Goal: Complete application form

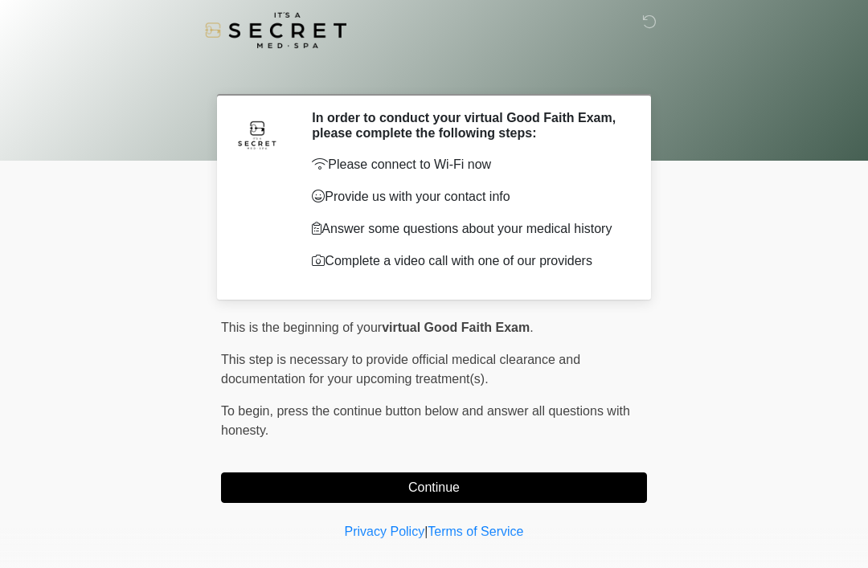
click at [407, 481] on button "Continue" at bounding box center [434, 488] width 426 height 31
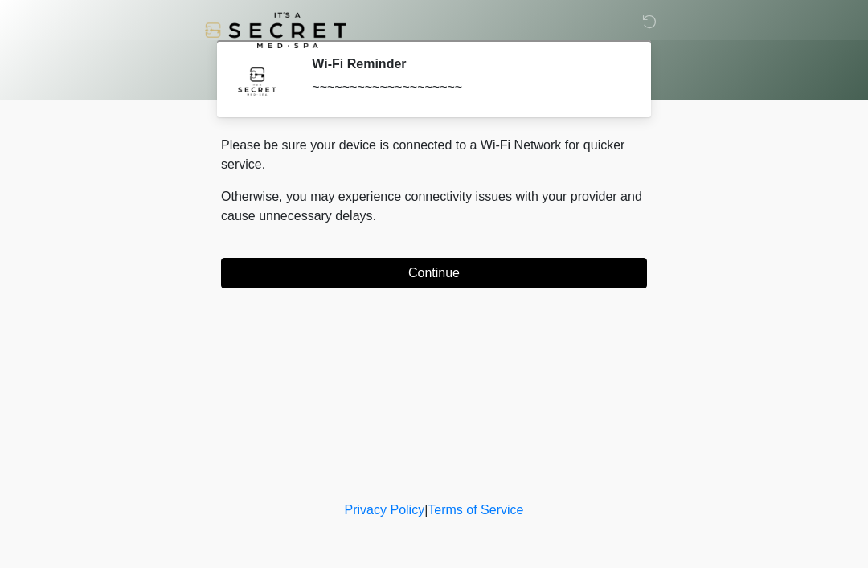
click at [338, 287] on button "Continue" at bounding box center [434, 273] width 426 height 31
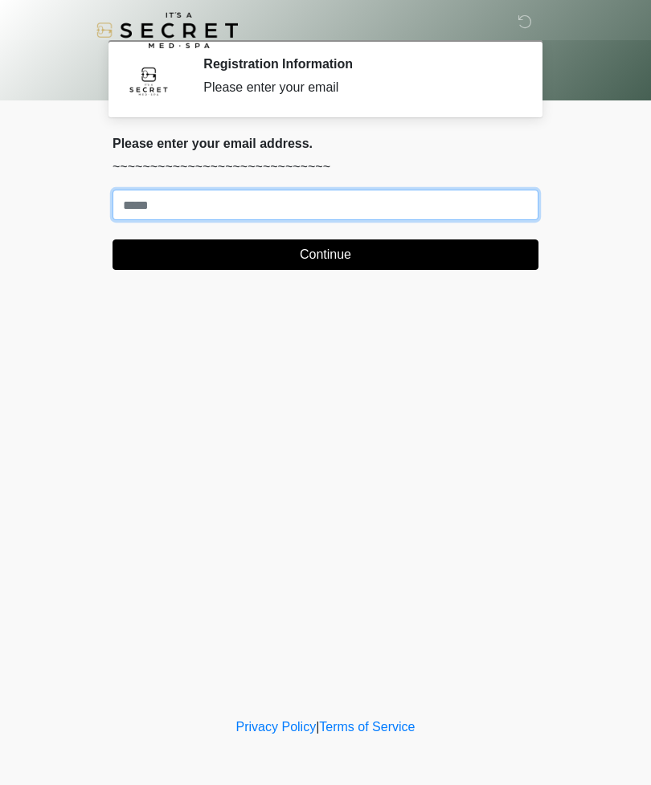
click at [207, 204] on input "Where should we email your treatment plan?" at bounding box center [326, 205] width 426 height 31
click at [168, 203] on input "Where should we email your treatment plan?" at bounding box center [326, 205] width 426 height 31
type input "**********"
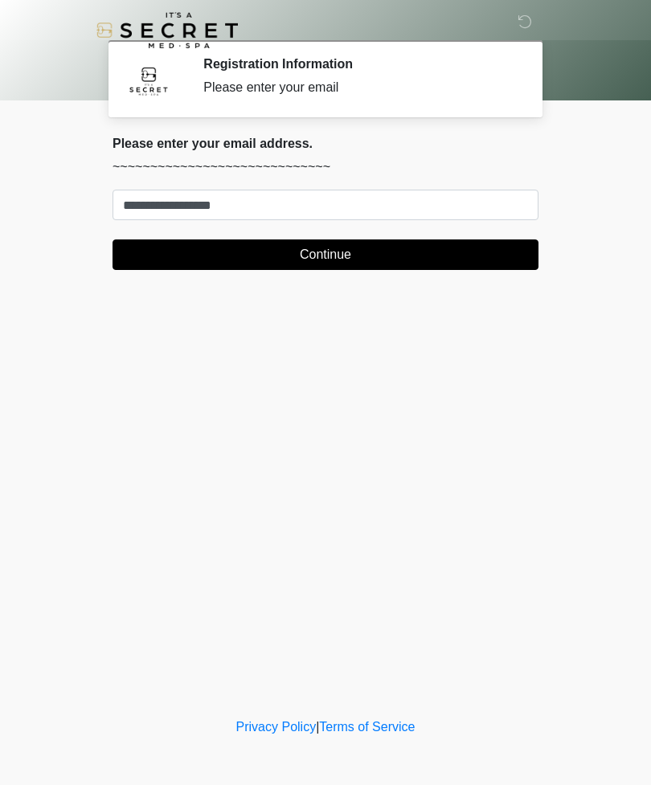
click at [326, 269] on button "Continue" at bounding box center [326, 255] width 426 height 31
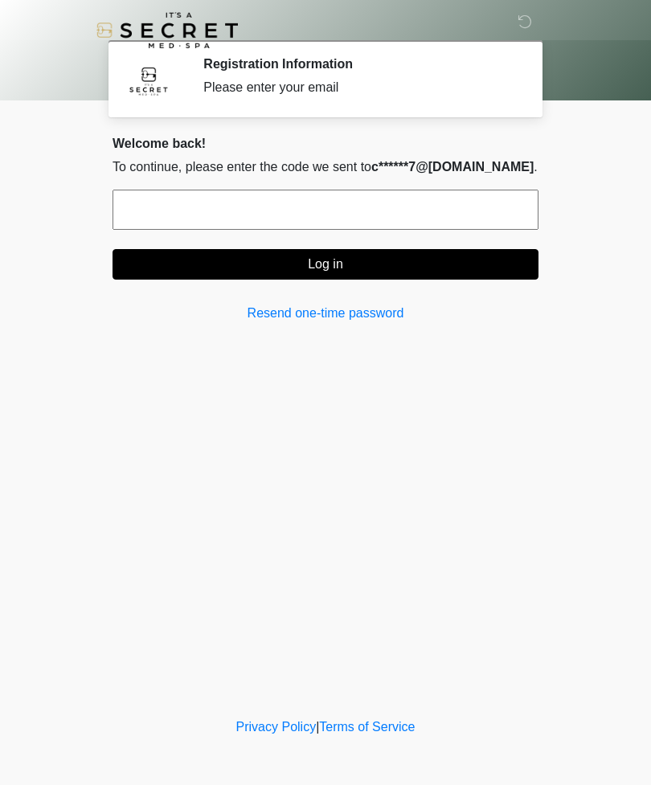
click at [255, 199] on input "text" at bounding box center [326, 210] width 426 height 40
click at [329, 321] on link "Resend one-time password" at bounding box center [326, 313] width 426 height 19
click at [354, 310] on link "Resend one-time password" at bounding box center [326, 313] width 426 height 19
click at [368, 322] on link "Resend one-time password" at bounding box center [326, 313] width 426 height 19
click at [368, 321] on link "Resend one-time password" at bounding box center [326, 313] width 426 height 19
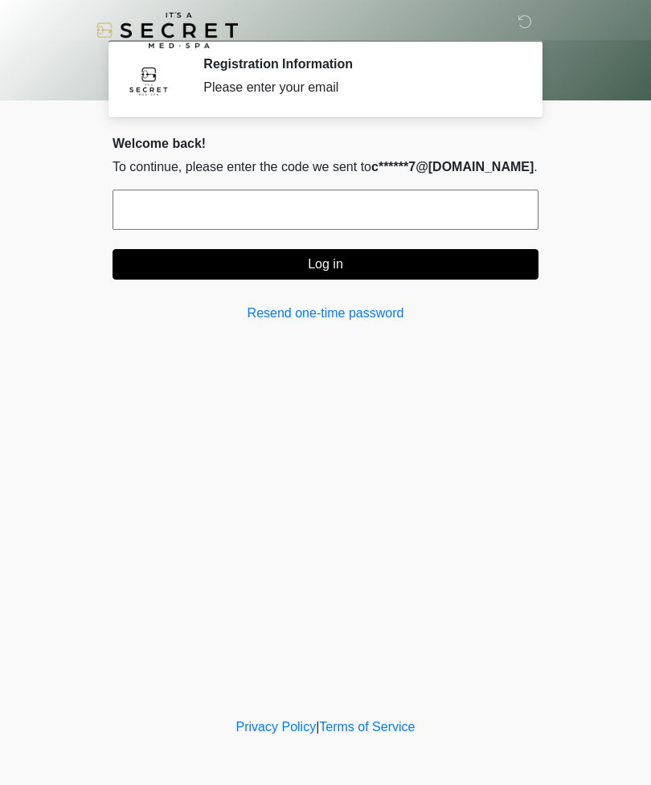
click at [369, 316] on link "Resend one-time password" at bounding box center [326, 313] width 426 height 19
click at [349, 321] on link "Resend one-time password" at bounding box center [326, 313] width 426 height 19
click at [197, 167] on p "To continue, please enter the code we sent to c******7@[DOMAIN_NAME] ." at bounding box center [326, 167] width 426 height 19
click at [293, 206] on input "text" at bounding box center [326, 210] width 426 height 40
type input "******"
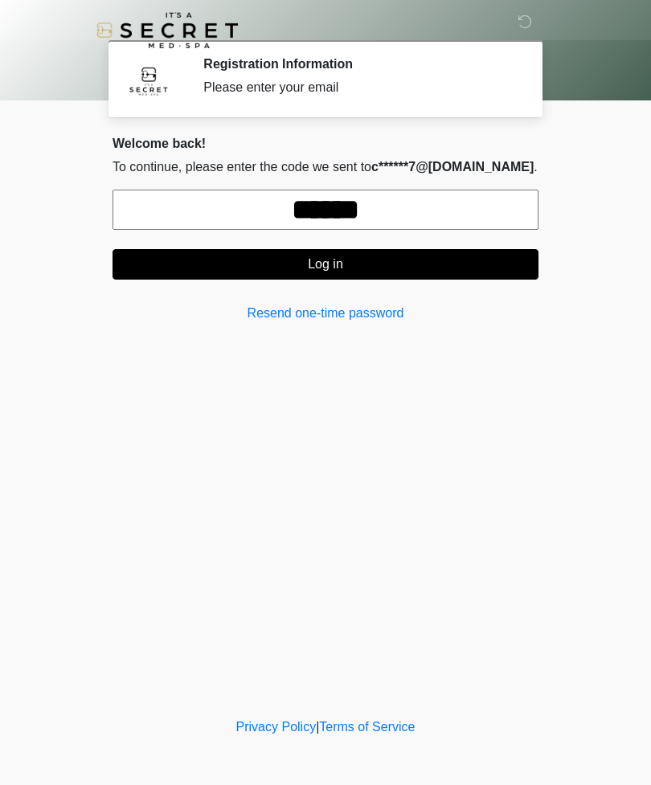
click at [361, 273] on button "Log in" at bounding box center [326, 264] width 426 height 31
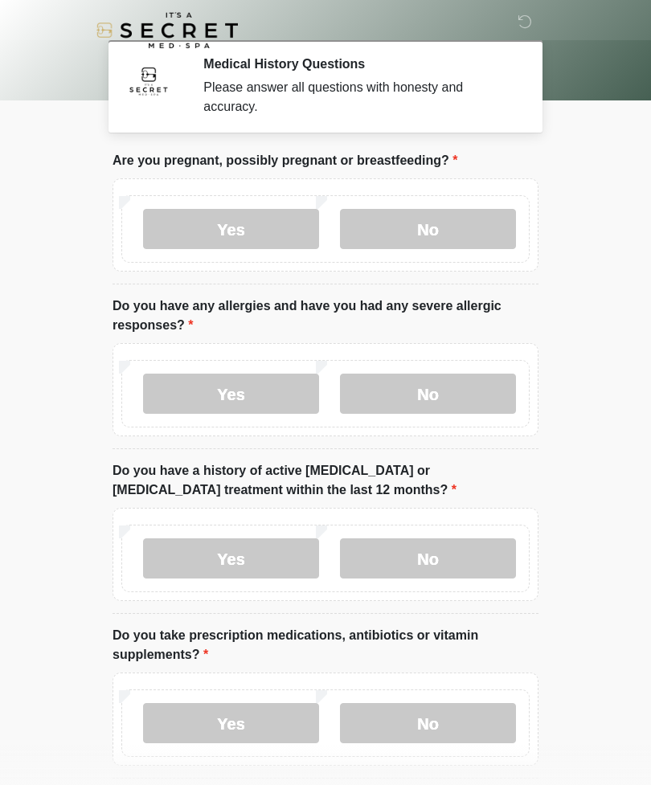
click at [436, 222] on label "No" at bounding box center [428, 229] width 176 height 40
click at [240, 375] on label "Yes" at bounding box center [231, 394] width 176 height 40
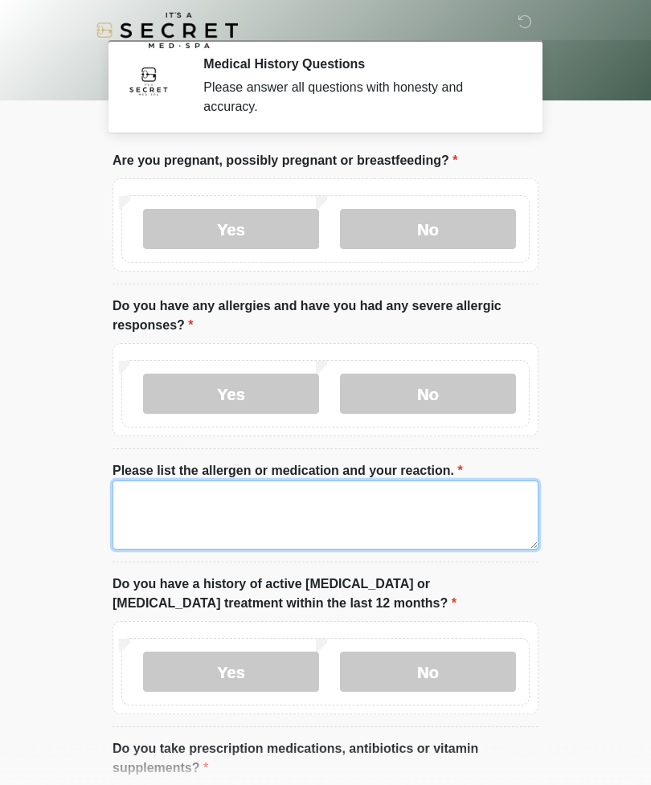
click at [337, 513] on textarea "Please list the allergen or medication and your reaction." at bounding box center [326, 515] width 426 height 69
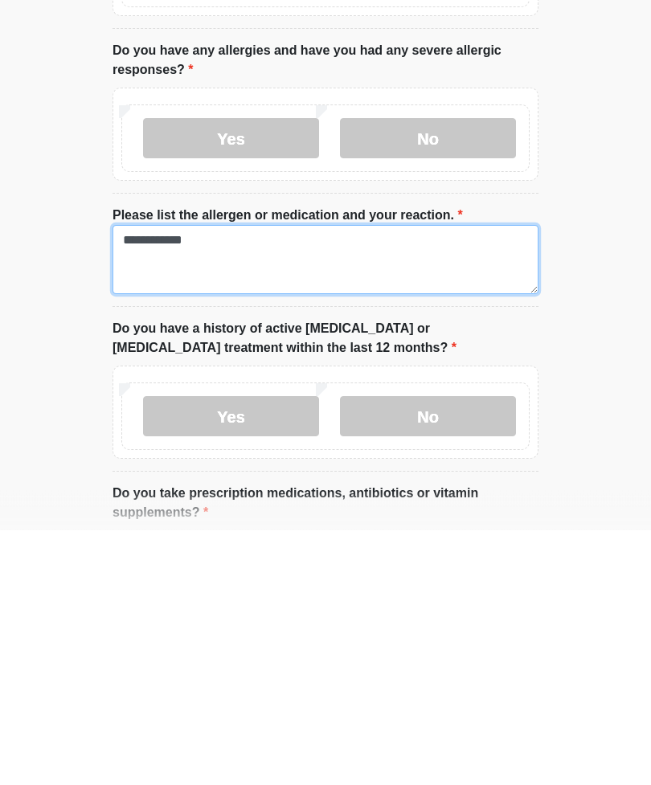
type textarea "**********"
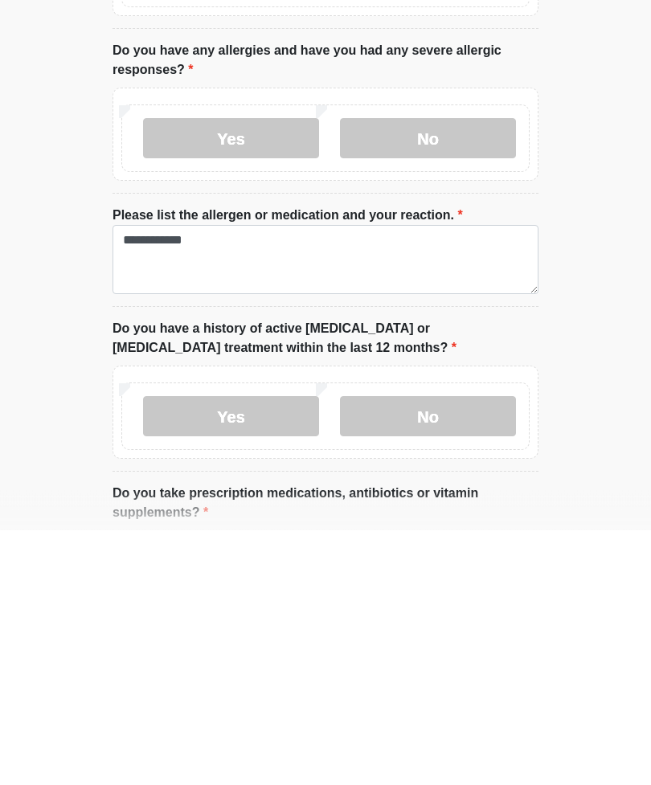
click at [451, 568] on label "No" at bounding box center [428, 672] width 176 height 40
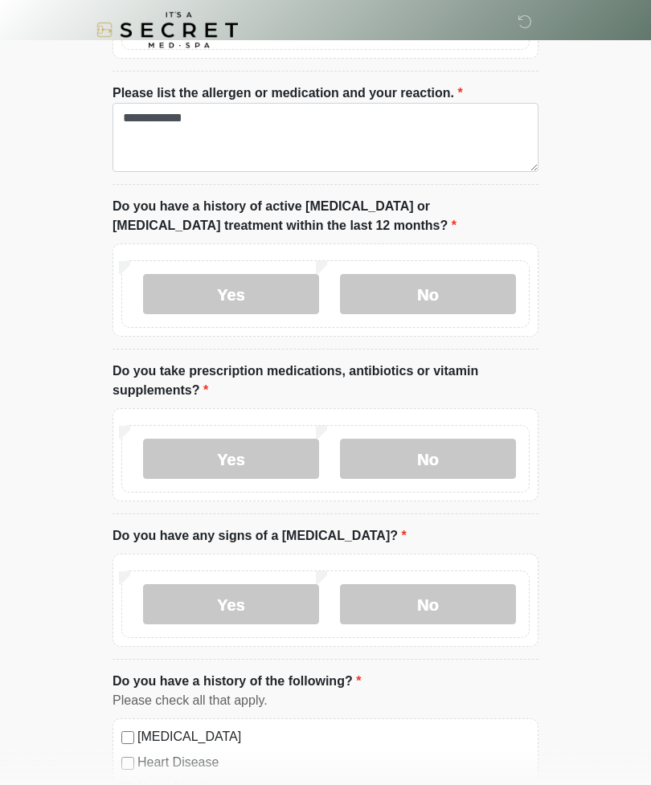
scroll to position [378, 0]
click at [241, 439] on label "Yes" at bounding box center [231, 459] width 176 height 40
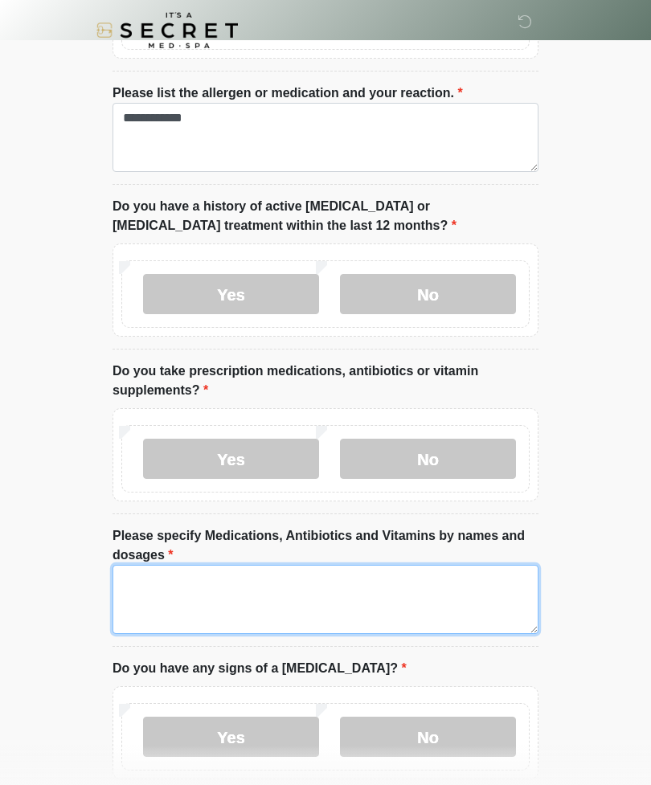
click at [232, 568] on textarea "Please specify Medications, Antibiotics and Vitamins by names and dosages" at bounding box center [326, 599] width 426 height 69
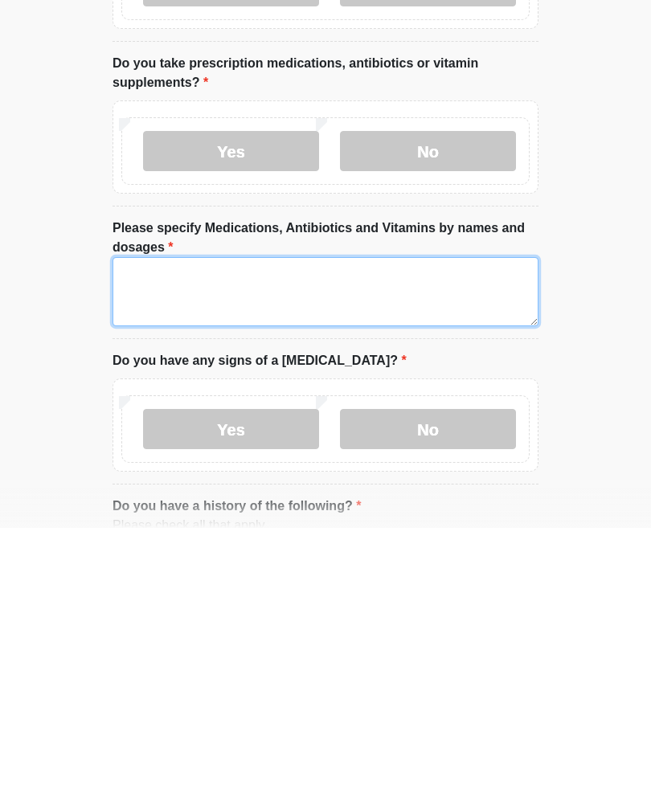
type textarea "*"
type textarea "********"
click at [226, 515] on textarea "********" at bounding box center [326, 549] width 426 height 69
click at [193, 515] on textarea "********" at bounding box center [326, 549] width 426 height 69
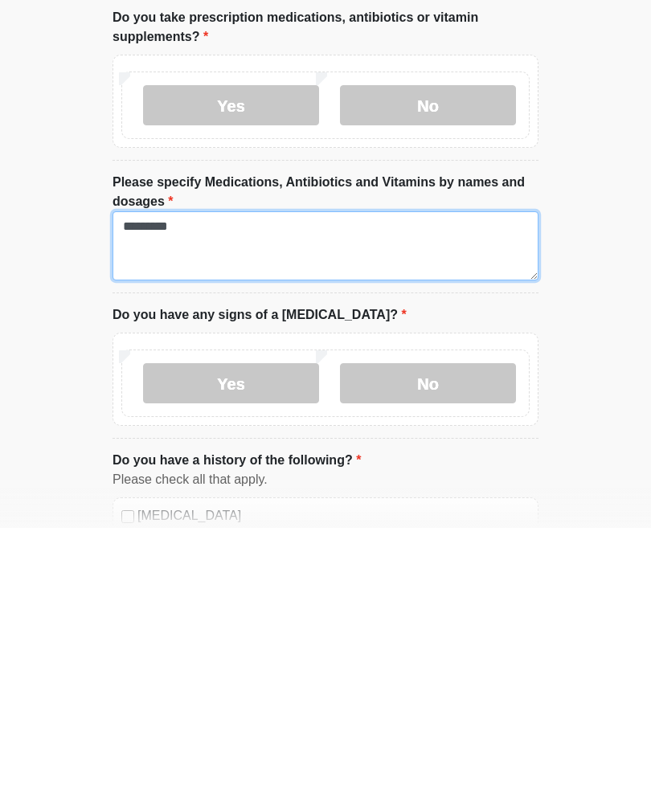
scroll to position [477, 0]
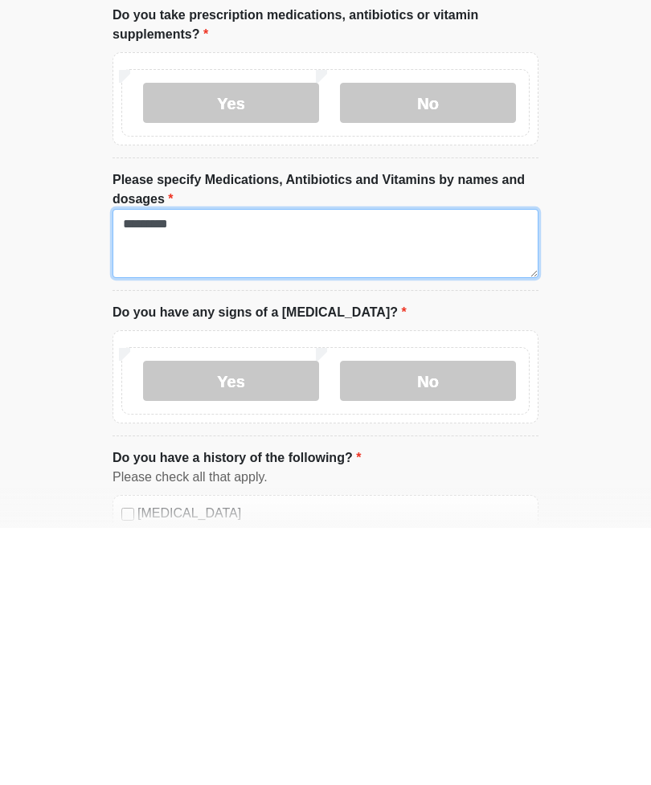
type textarea "*********"
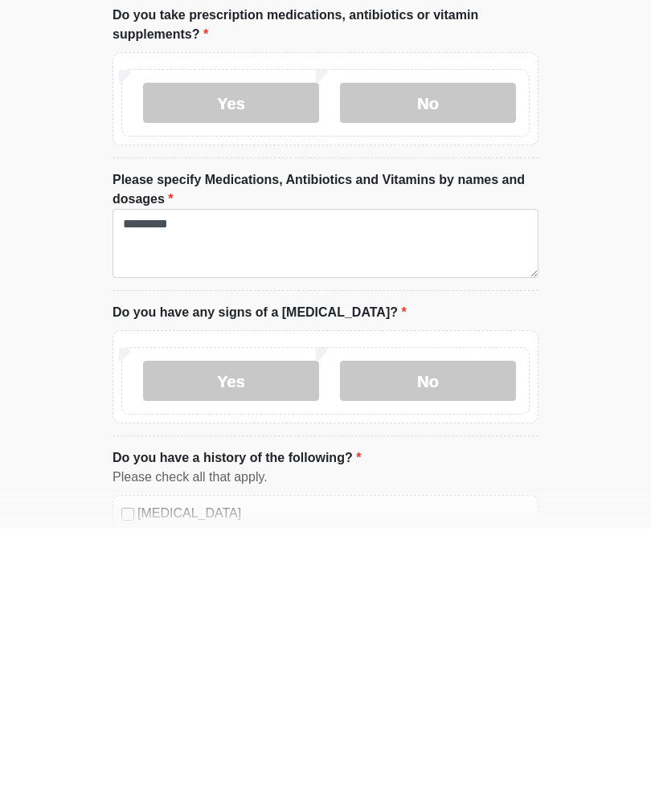
click at [441, 568] on label "No" at bounding box center [428, 638] width 176 height 40
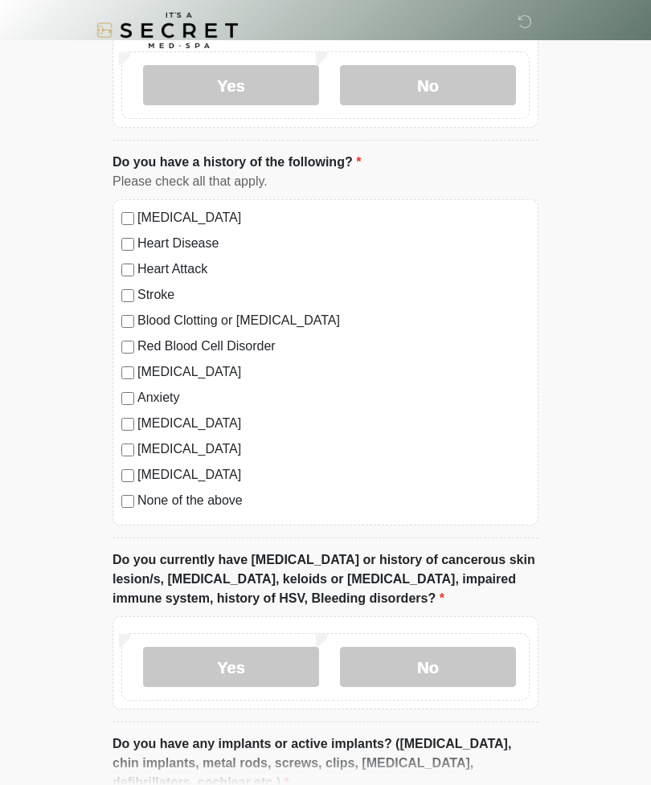
scroll to position [1037, 0]
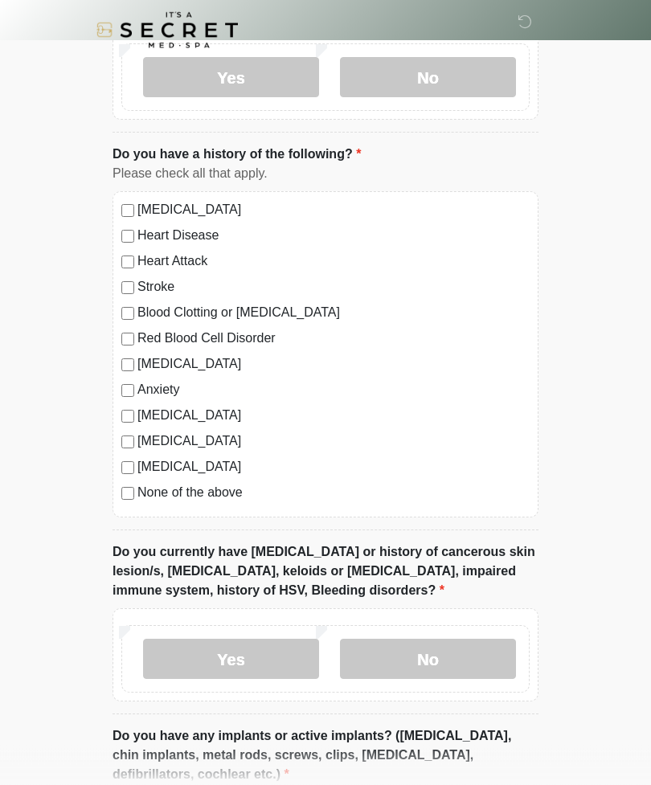
click at [119, 500] on div "High Blood Pressure Heart Disease Heart Attack Stroke Blood Clotting or Bleedin…" at bounding box center [326, 355] width 426 height 326
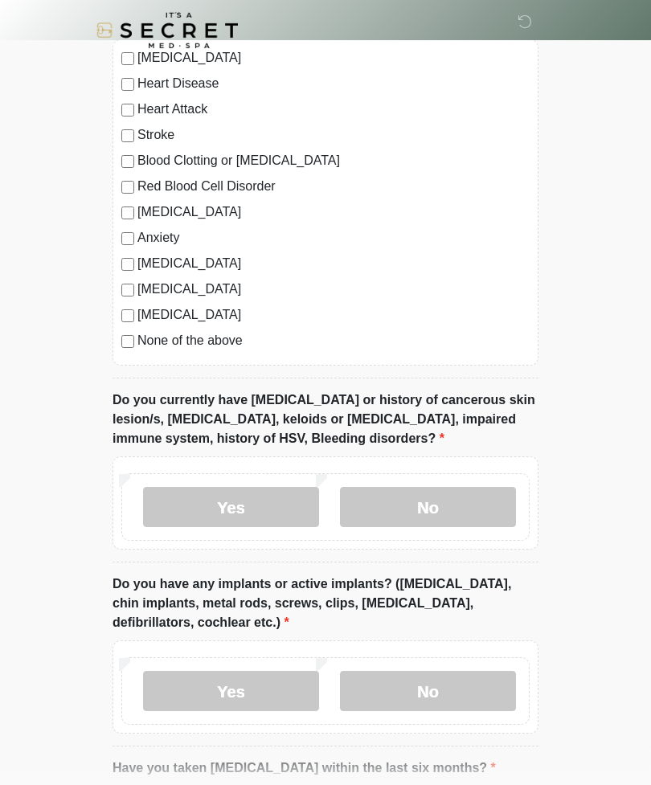
scroll to position [1195, 0]
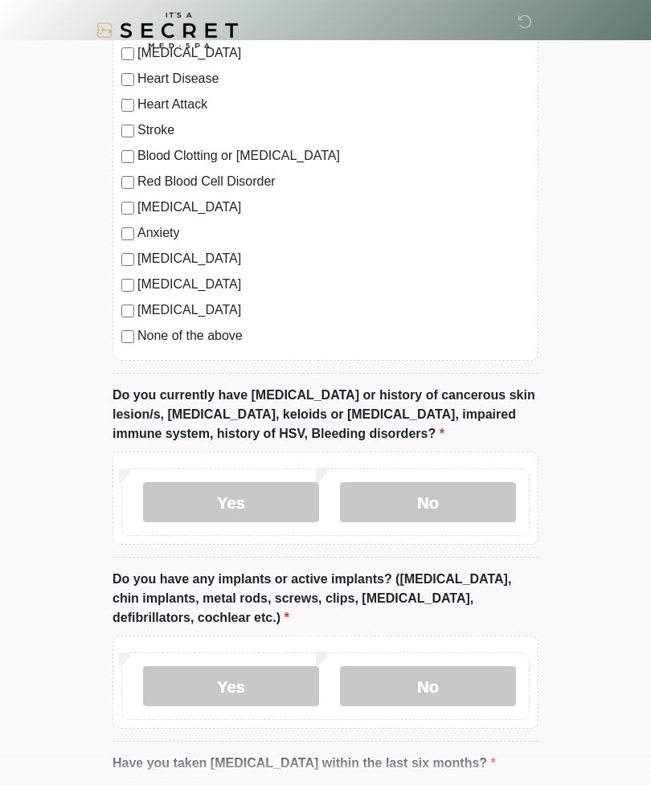
click at [436, 494] on label "No" at bounding box center [428, 502] width 176 height 40
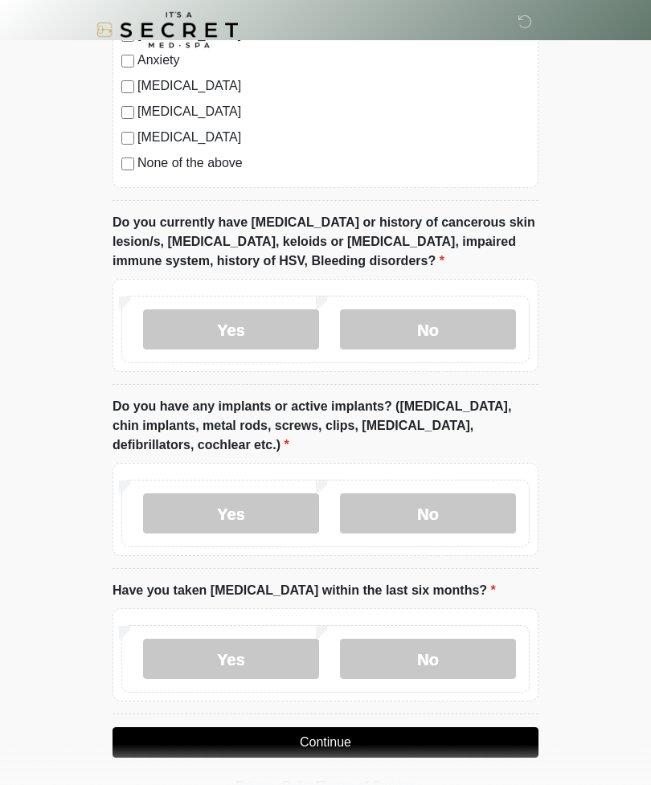
scroll to position [1370, 0]
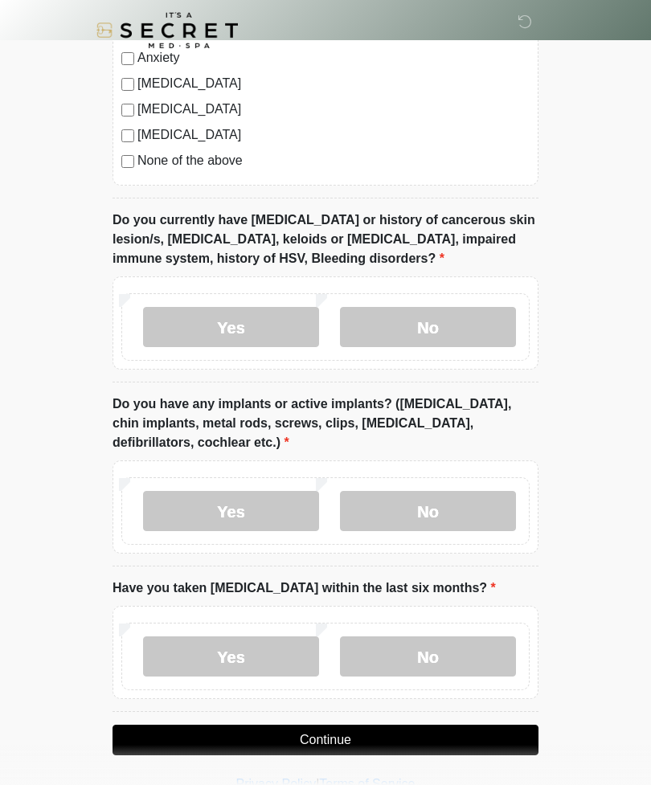
click at [450, 514] on label "No" at bounding box center [428, 511] width 176 height 40
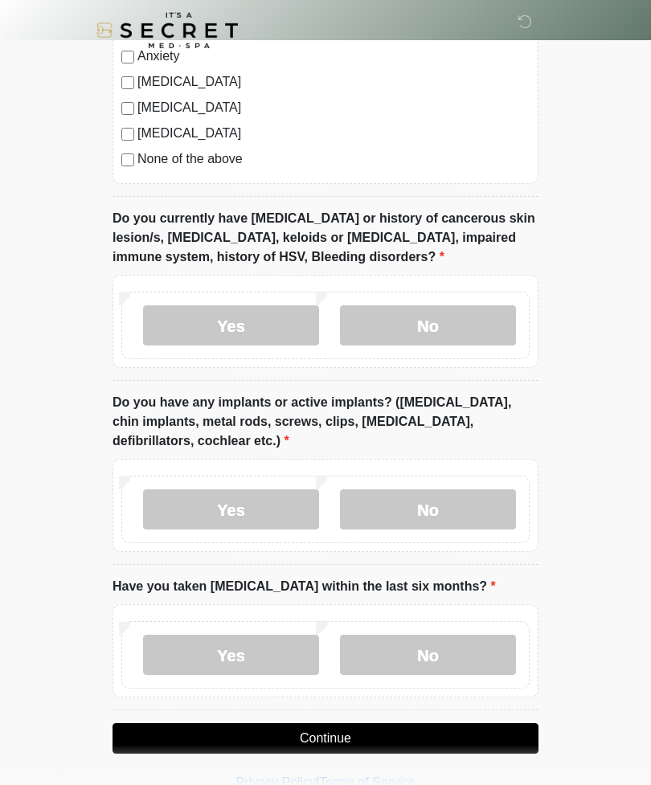
click at [432, 568] on label "No" at bounding box center [428, 655] width 176 height 40
click at [376, 568] on button "Continue" at bounding box center [326, 739] width 426 height 31
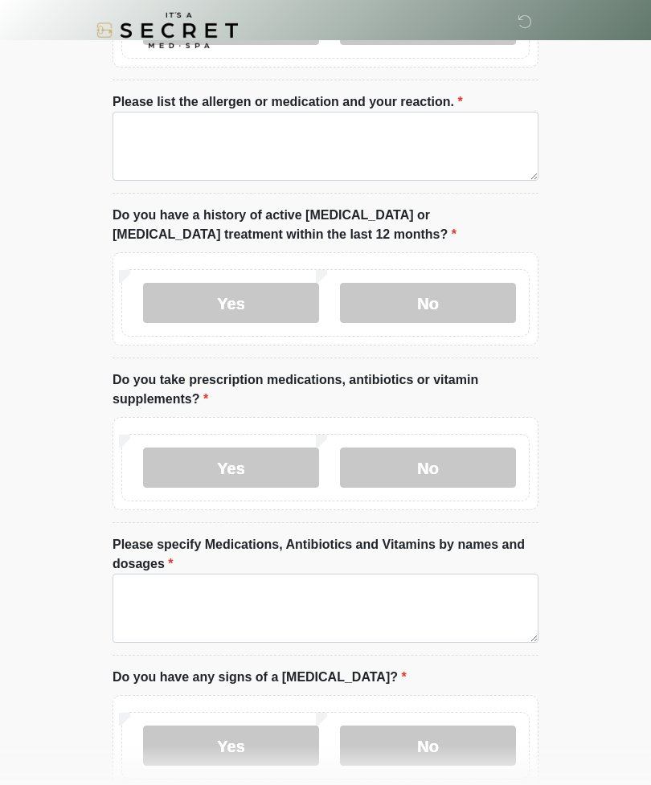
scroll to position [0, 0]
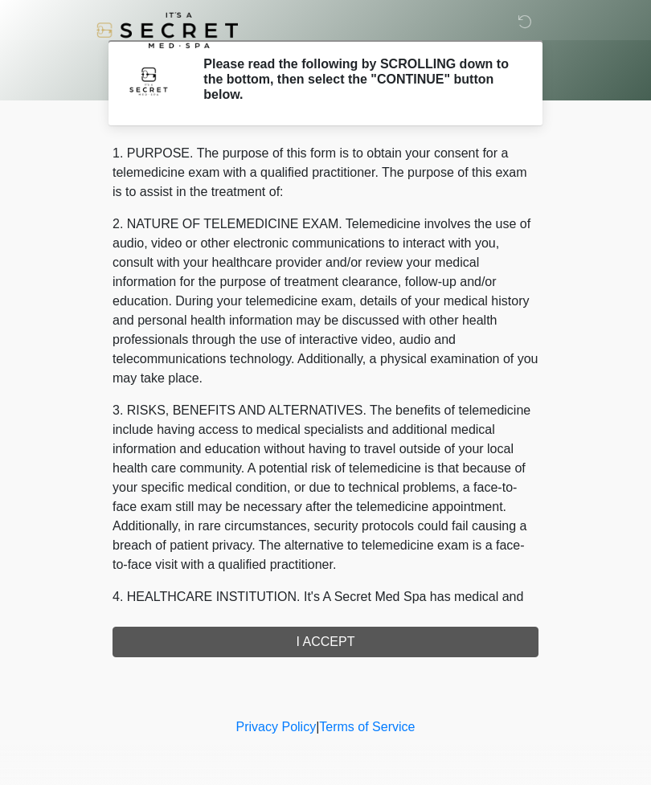
click at [365, 568] on div "1. PURPOSE. The purpose of this form is to obtain your consent for a telemedici…" at bounding box center [326, 401] width 426 height 514
click at [367, 568] on div "‎ ‎ Please read the following by SCROLLING down to the bottom, then select the …" at bounding box center [325, 357] width 482 height 683
click at [358, 568] on div "1. PURPOSE. The purpose of this form is to obtain your consent for a telemedici…" at bounding box center [326, 401] width 426 height 514
click at [444, 568] on div "1. PURPOSE. The purpose of this form is to obtain your consent for a telemedici…" at bounding box center [326, 401] width 426 height 514
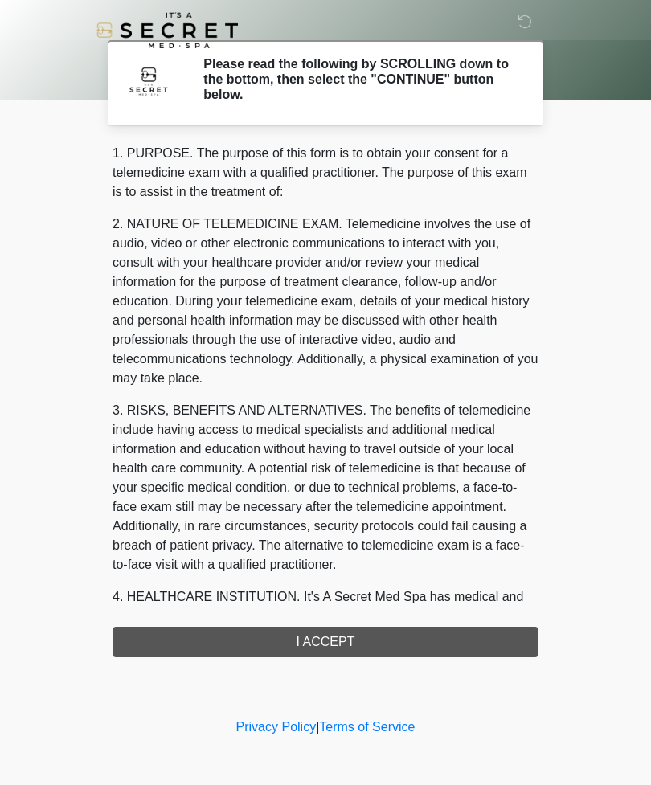
click at [436, 568] on div "1. PURPOSE. The purpose of this form is to obtain your consent for a telemedici…" at bounding box center [326, 401] width 426 height 514
click at [440, 568] on div "1. PURPOSE. The purpose of this form is to obtain your consent for a telemedici…" at bounding box center [326, 401] width 426 height 514
click at [323, 568] on div "1. PURPOSE. The purpose of this form is to obtain your consent for a telemedici…" at bounding box center [326, 401] width 426 height 514
click at [336, 568] on div "1. PURPOSE. The purpose of this form is to obtain your consent for a telemedici…" at bounding box center [326, 401] width 426 height 514
click at [334, 568] on div "1. PURPOSE. The purpose of this form is to obtain your consent for a telemedici…" at bounding box center [326, 401] width 426 height 514
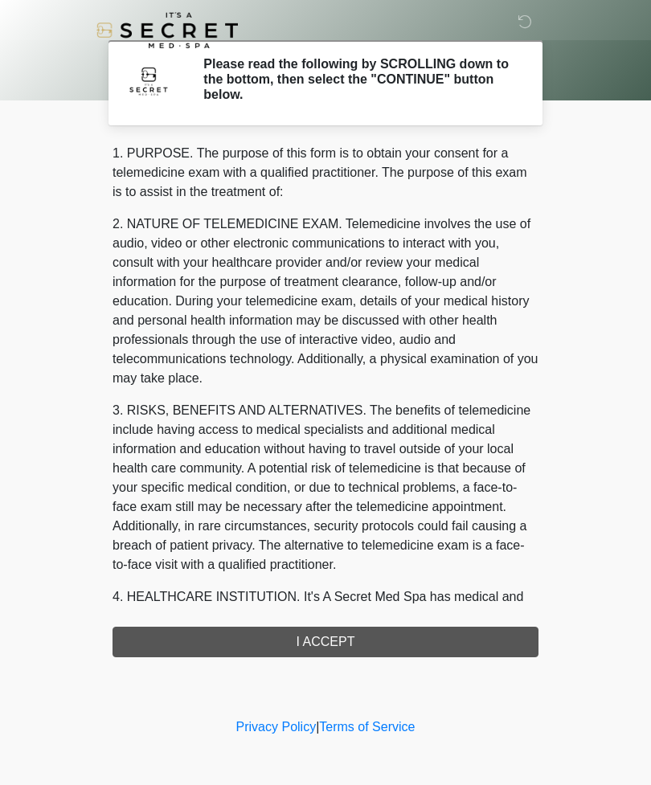
click at [334, 568] on div "1. PURPOSE. The purpose of this form is to obtain your consent for a telemedici…" at bounding box center [326, 401] width 426 height 514
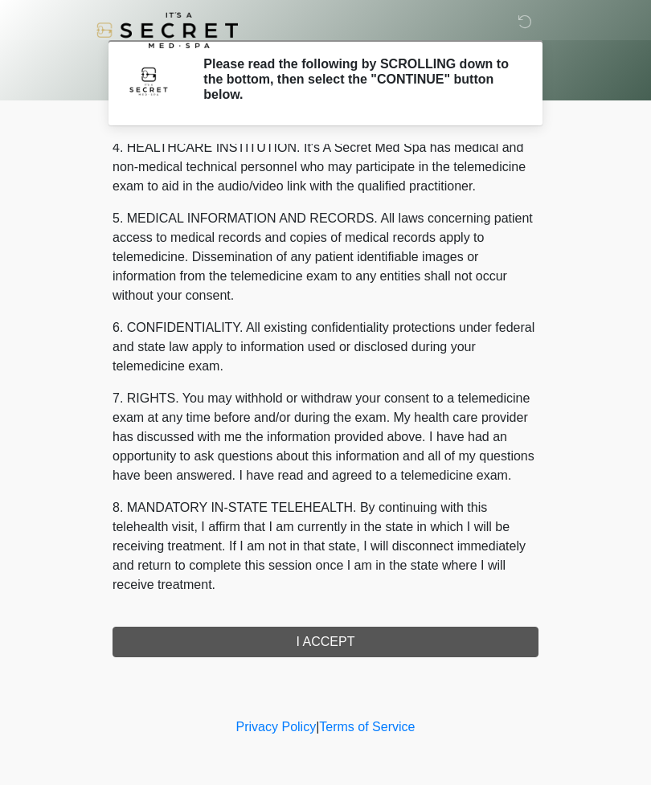
scroll to position [469, 0]
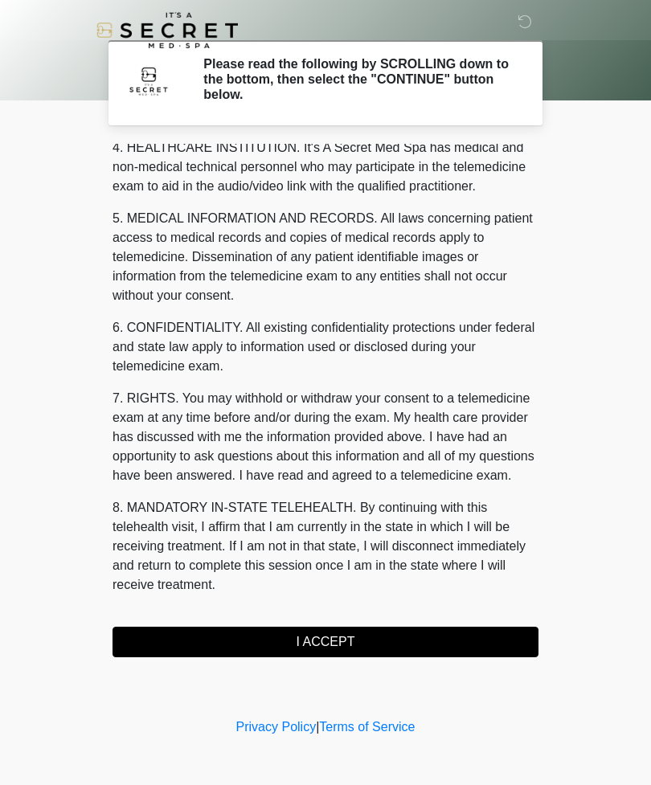
click at [355, 568] on button "I ACCEPT" at bounding box center [326, 642] width 426 height 31
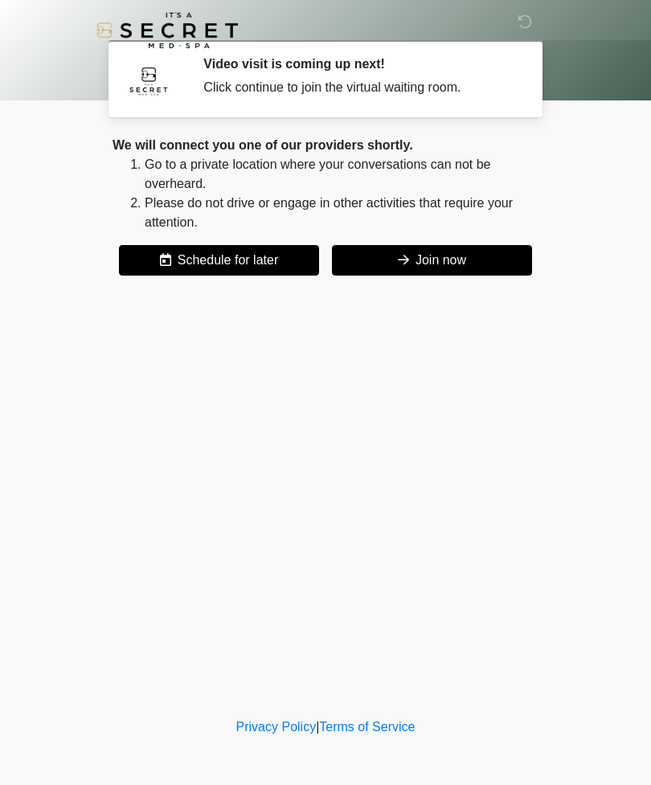
click at [470, 258] on button "Join now" at bounding box center [432, 260] width 200 height 31
